Goal: Transaction & Acquisition: Purchase product/service

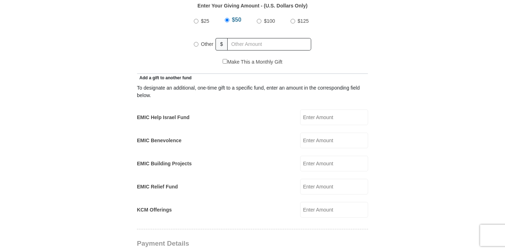
scroll to position [351, 0]
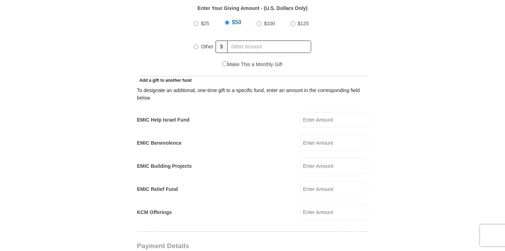
click at [322, 112] on input "EMIC Help Israel Fund" at bounding box center [334, 120] width 68 height 16
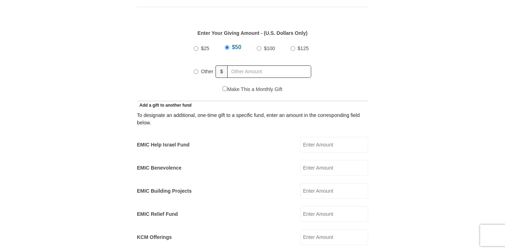
scroll to position [328, 0]
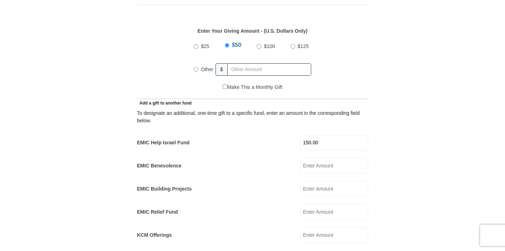
type input "150.00"
click at [392, 58] on form "Eagle Mountain International Church Online Giving Because of gifts like yours, …" at bounding box center [252, 225] width 405 height 1051
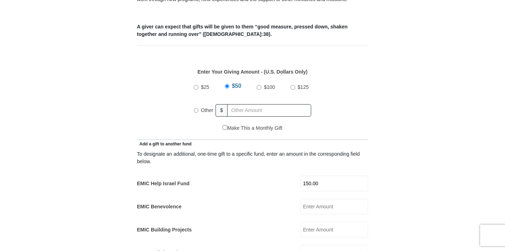
scroll to position [290, 0]
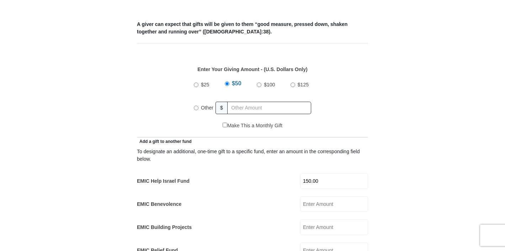
click at [197, 106] on input "Other" at bounding box center [196, 108] width 5 height 5
radio input "true"
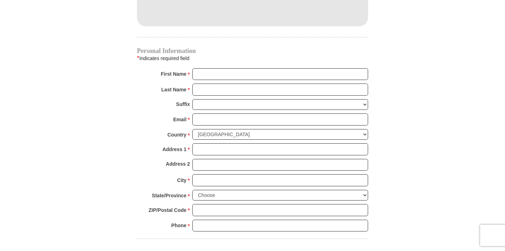
scroll to position [703, 0]
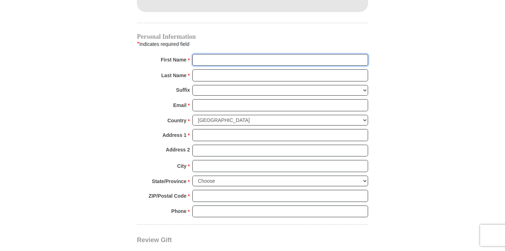
click at [212, 54] on input "First Name *" at bounding box center [280, 60] width 176 height 12
type input "Tabernacle of Hope"
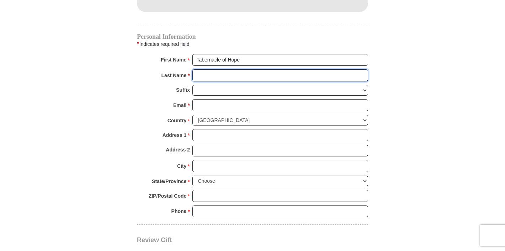
click at [230, 69] on input "Last Name *" at bounding box center [280, 75] width 176 height 12
type input "Church"
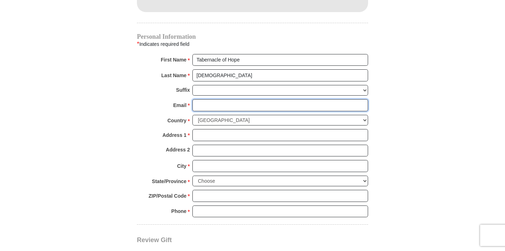
click at [227, 99] on input "Email *" at bounding box center [280, 105] width 176 height 12
type input "l"
type input "tohforyou@gmail.com"
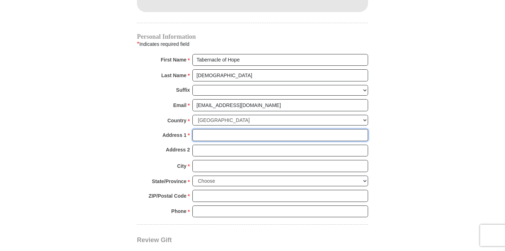
click at [222, 129] on input "Address 1 *" at bounding box center [280, 135] width 176 height 12
type input "4"
type input "5 main street"
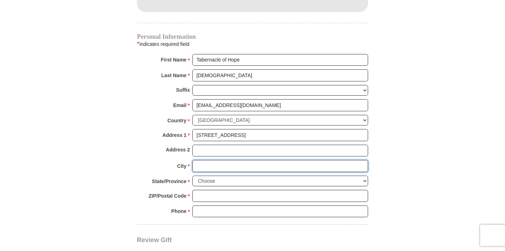
click at [210, 160] on input "City *" at bounding box center [280, 166] width 176 height 12
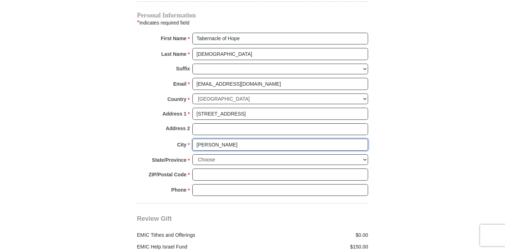
scroll to position [725, 0]
type input "Carver"
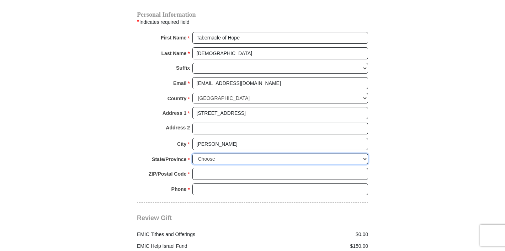
click at [209, 154] on select "Choose Alabama Alaska American Samoa Arizona Arkansas Armed Forces Americas Arm…" at bounding box center [280, 159] width 176 height 11
select select "MA"
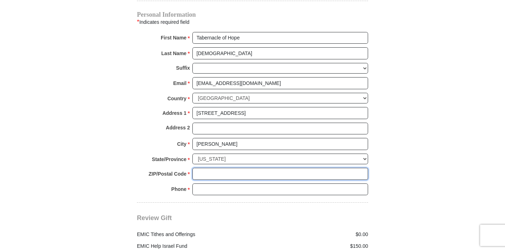
click at [206, 168] on input "ZIP/Postal Code *" at bounding box center [280, 174] width 176 height 12
type input "02330"
click at [199, 183] on input "Phone * *" at bounding box center [280, 189] width 176 height 12
type input "508-866-8523"
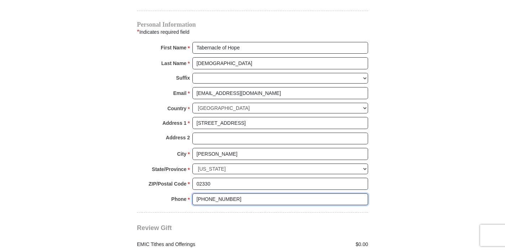
scroll to position [714, 0]
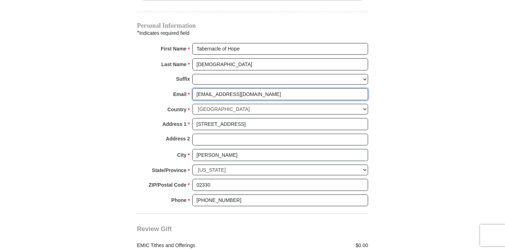
click at [259, 88] on input "tohforyou@gmail.com" at bounding box center [280, 94] width 176 height 12
type input "tohforyou@gmail.com"
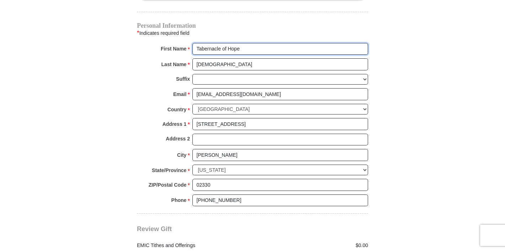
click at [255, 43] on input "Tabernacle of Hope" at bounding box center [280, 49] width 176 height 12
type input "Tabernacle of Hope"
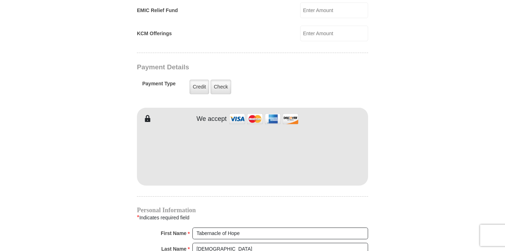
scroll to position [502, 0]
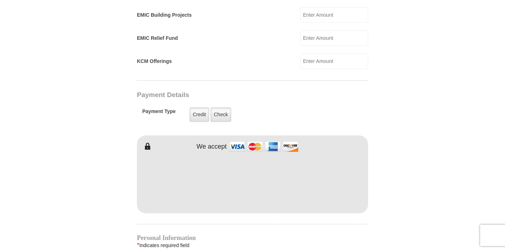
click at [438, 187] on form "Eagle Mountain International Church Online Giving Because of gifts like yours, …" at bounding box center [252, 51] width 405 height 1051
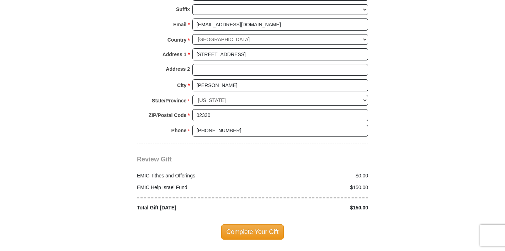
scroll to position [815, 0]
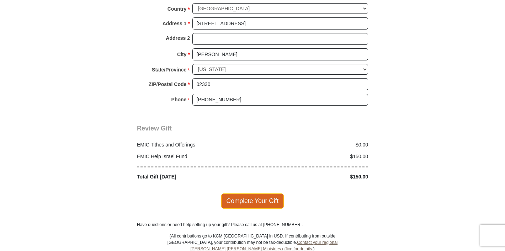
click at [265, 193] on span "Complete Your Gift" at bounding box center [252, 200] width 63 height 15
